Goal: Task Accomplishment & Management: Use online tool/utility

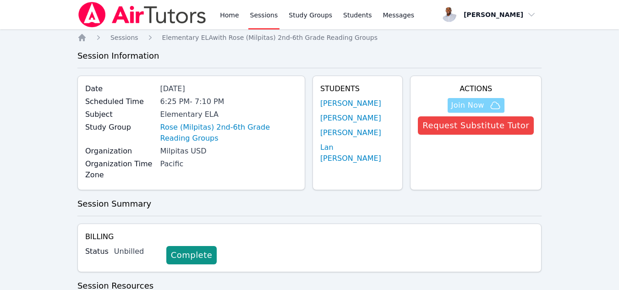
click at [461, 100] on span "Join Now" at bounding box center [467, 105] width 33 height 11
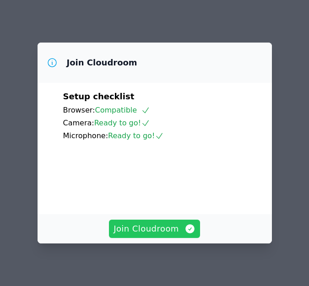
click at [152, 225] on span "Join Cloudroom" at bounding box center [155, 229] width 82 height 13
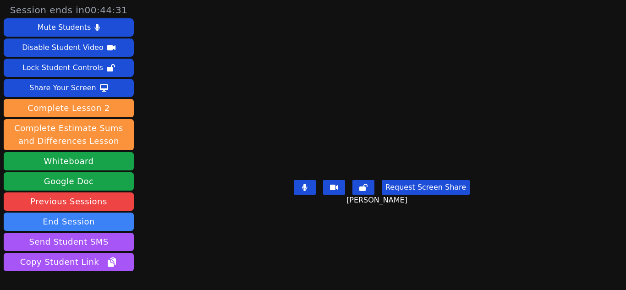
click at [440, 176] on video at bounding box center [381, 126] width 137 height 99
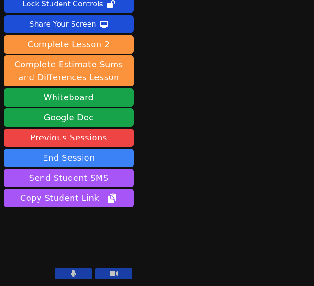
scroll to position [60, 0]
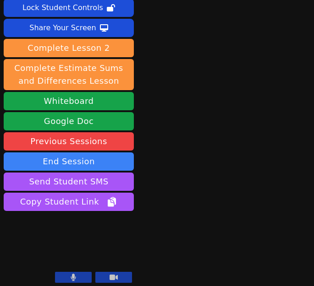
click at [71, 278] on icon at bounding box center [73, 277] width 5 height 7
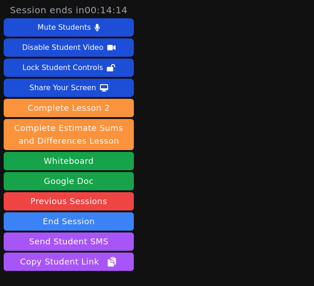
scroll to position [64, 0]
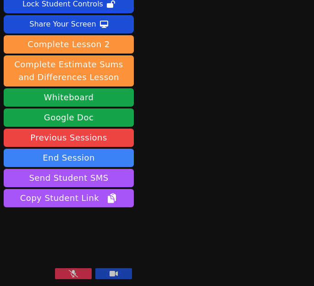
click at [72, 272] on icon at bounding box center [73, 273] width 9 height 7
click at [73, 278] on icon at bounding box center [73, 273] width 5 height 7
click at [73, 278] on icon at bounding box center [73, 273] width 9 height 7
click at [73, 278] on icon at bounding box center [73, 273] width 5 height 7
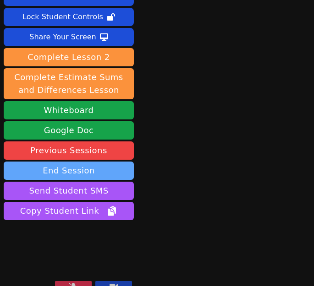
click at [100, 162] on button "End Session" at bounding box center [69, 171] width 130 height 18
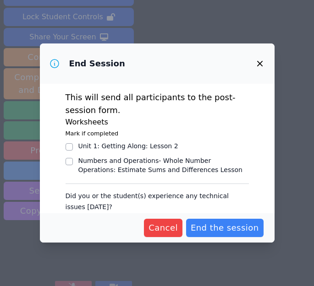
scroll to position [41, 0]
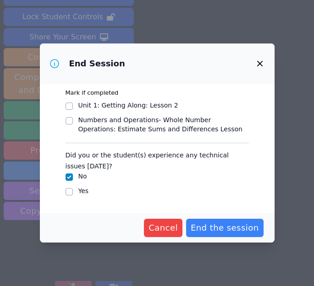
drag, startPoint x: 230, startPoint y: 230, endPoint x: 231, endPoint y: 202, distance: 28.4
click at [231, 202] on form "This will send all participants to the post-session form. Worksheets Mark if co…" at bounding box center [157, 163] width 235 height 159
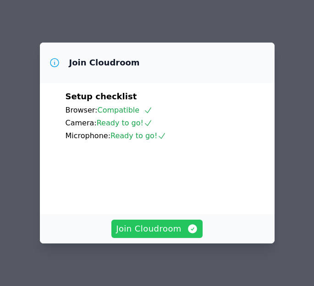
click at [148, 228] on span "Join Cloudroom" at bounding box center [157, 229] width 82 height 13
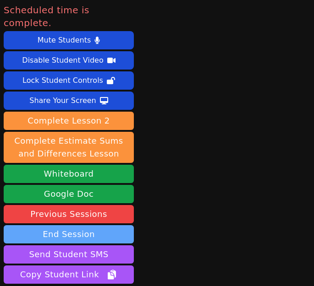
scroll to position [64, 0]
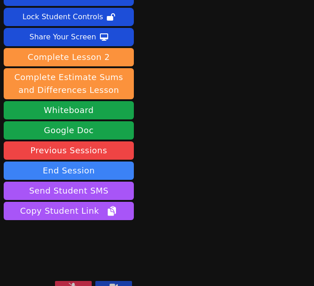
click at [115, 284] on icon at bounding box center [114, 286] width 8 height 5
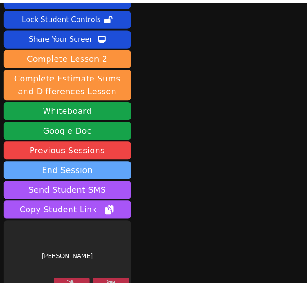
scroll to position [0, 0]
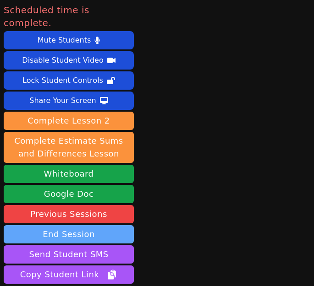
click at [78, 225] on button "End Session" at bounding box center [69, 234] width 130 height 18
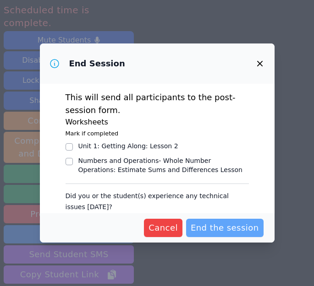
click at [230, 229] on span "End the session" at bounding box center [225, 228] width 68 height 13
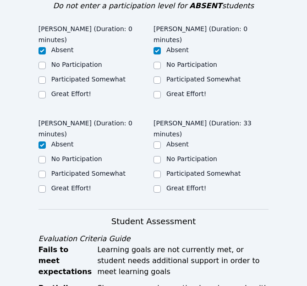
scroll to position [269, 0]
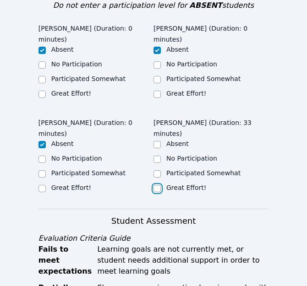
click at [158, 185] on input "Great Effort!" at bounding box center [157, 188] width 7 height 7
checkbox input "true"
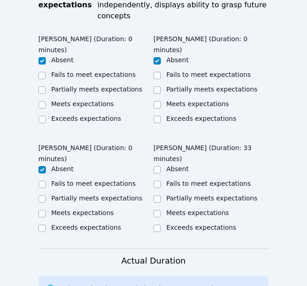
scroll to position [630, 0]
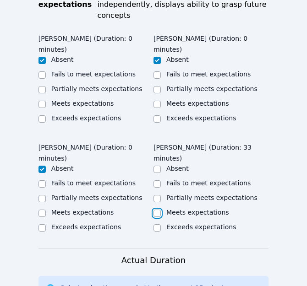
click at [155, 210] on input "Meets expectations" at bounding box center [157, 213] width 7 height 7
checkbox input "true"
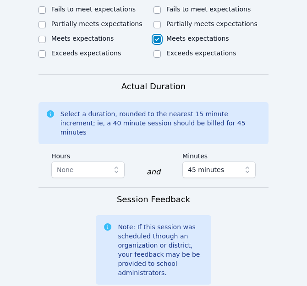
scroll to position [907, 0]
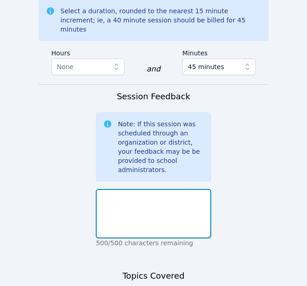
click at [134, 189] on textarea at bounding box center [153, 213] width 115 height 49
type textarea "W"
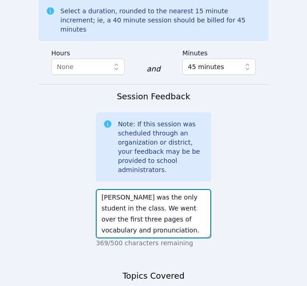
scroll to position [7, 0]
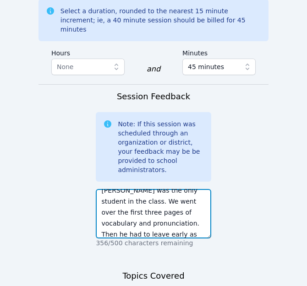
type textarea "[PERSON_NAME] was the only student in the class. We went over the first three p…"
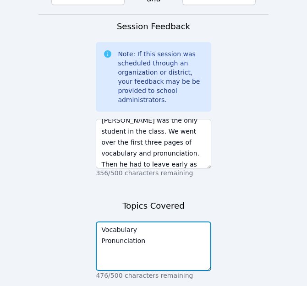
type textarea "Vocabulary Pronunciation"
